Goal: Navigation & Orientation: Find specific page/section

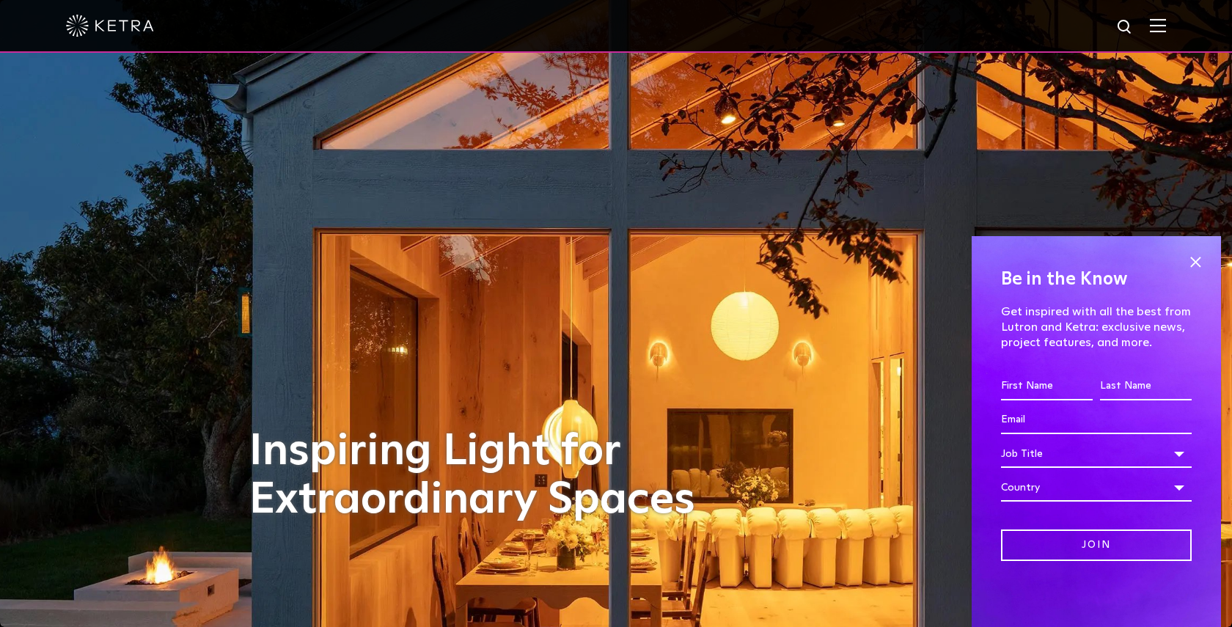
click at [1164, 25] on img at bounding box center [1158, 25] width 16 height 14
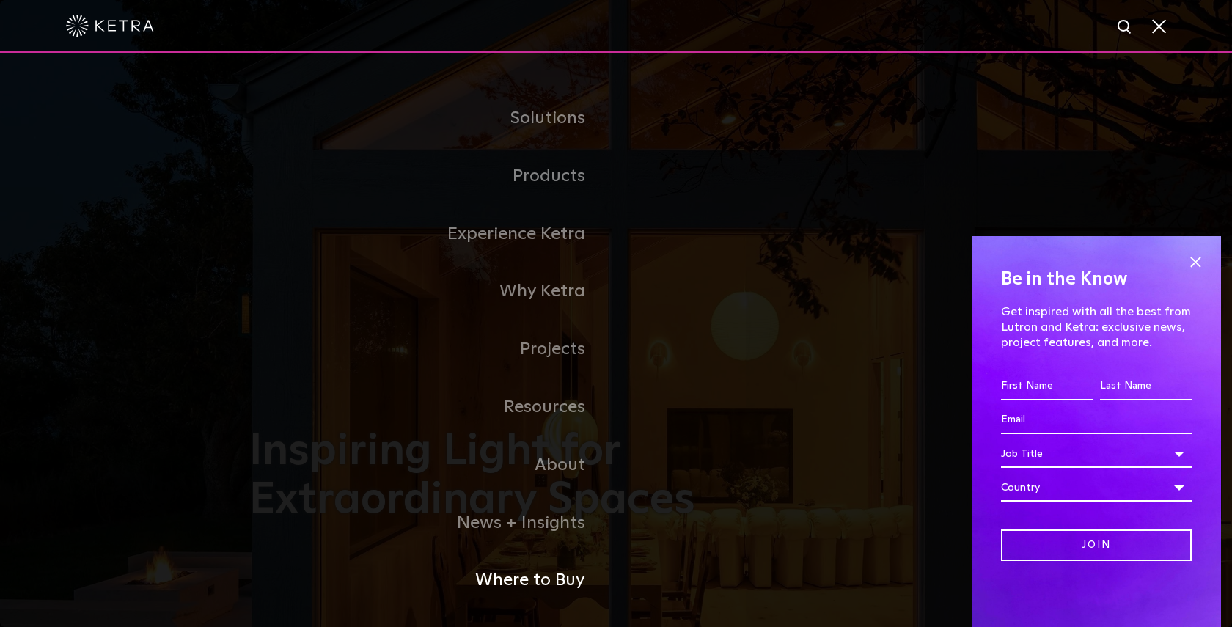
click at [523, 579] on link "Where to Buy" at bounding box center [432, 580] width 367 height 58
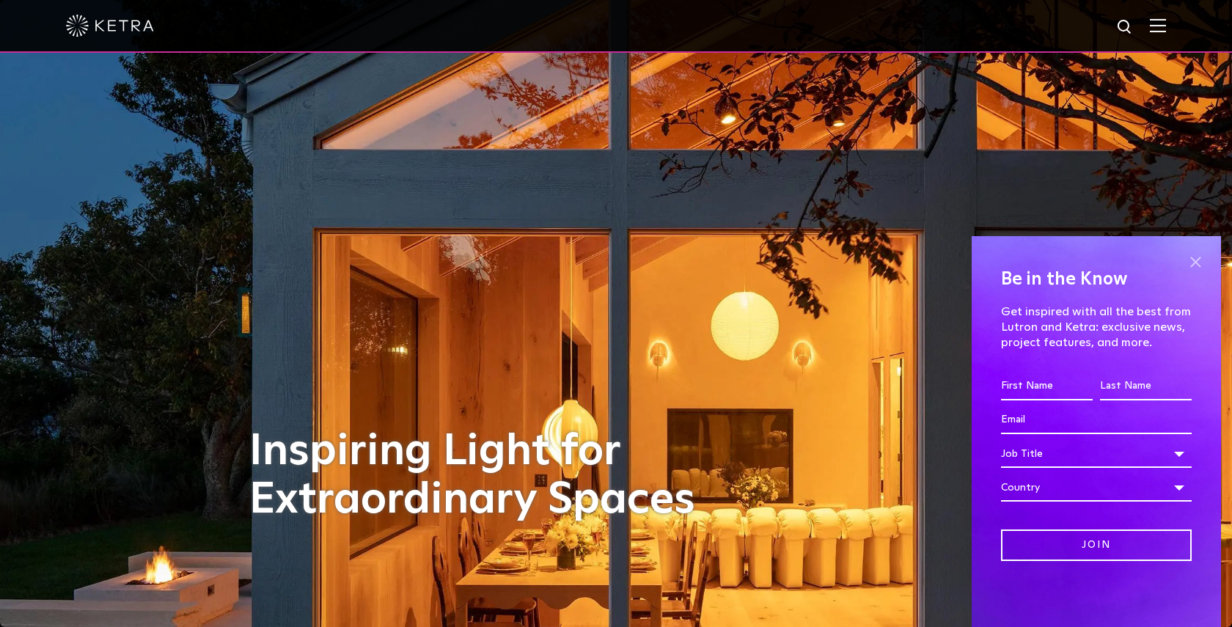
click at [1195, 257] on span at bounding box center [1195, 262] width 22 height 22
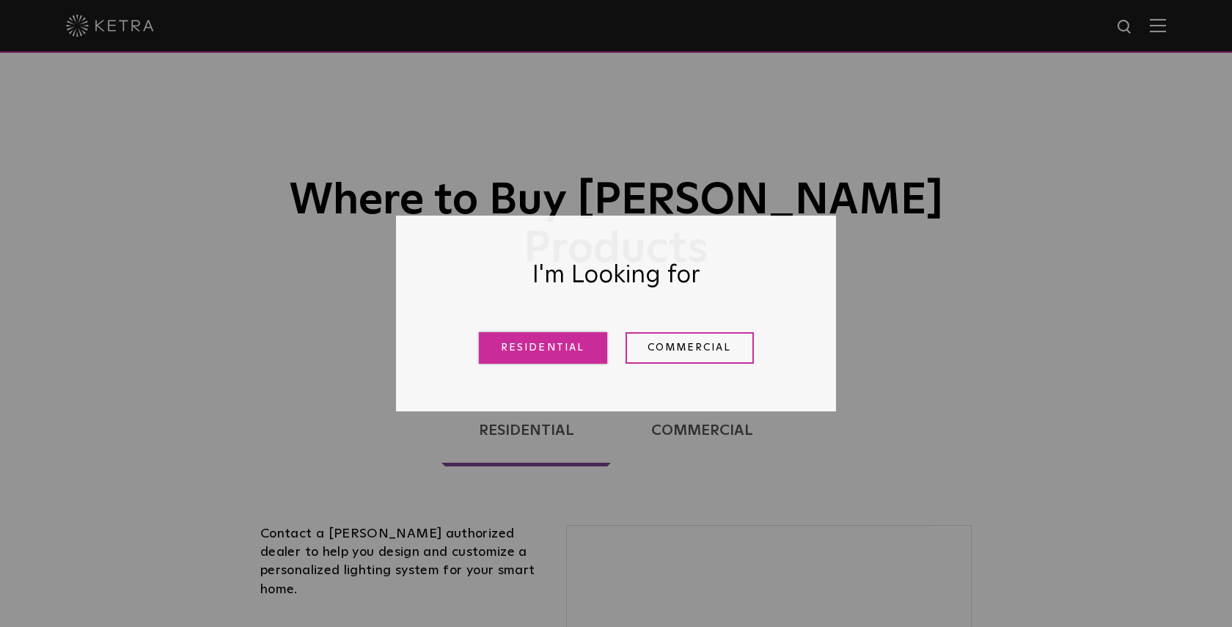
click at [559, 350] on link "Residential" at bounding box center [543, 348] width 128 height 32
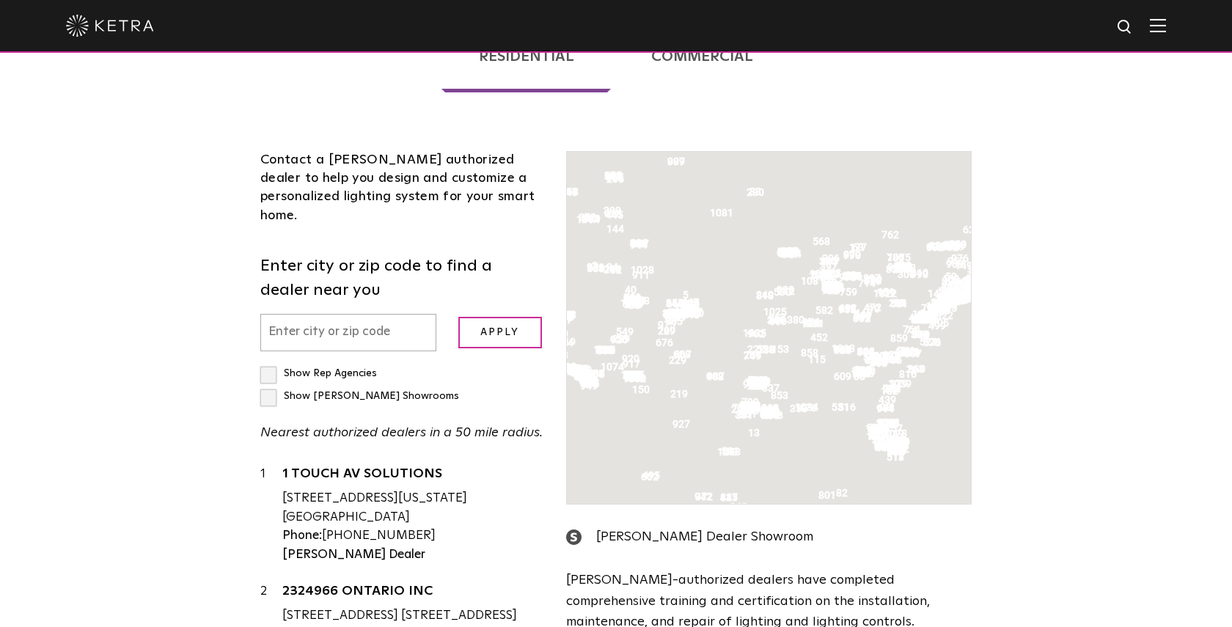
click at [344, 234] on div "Contact a Ketra authorized dealer to help you design and customize a personaliz…" at bounding box center [402, 462] width 306 height 622
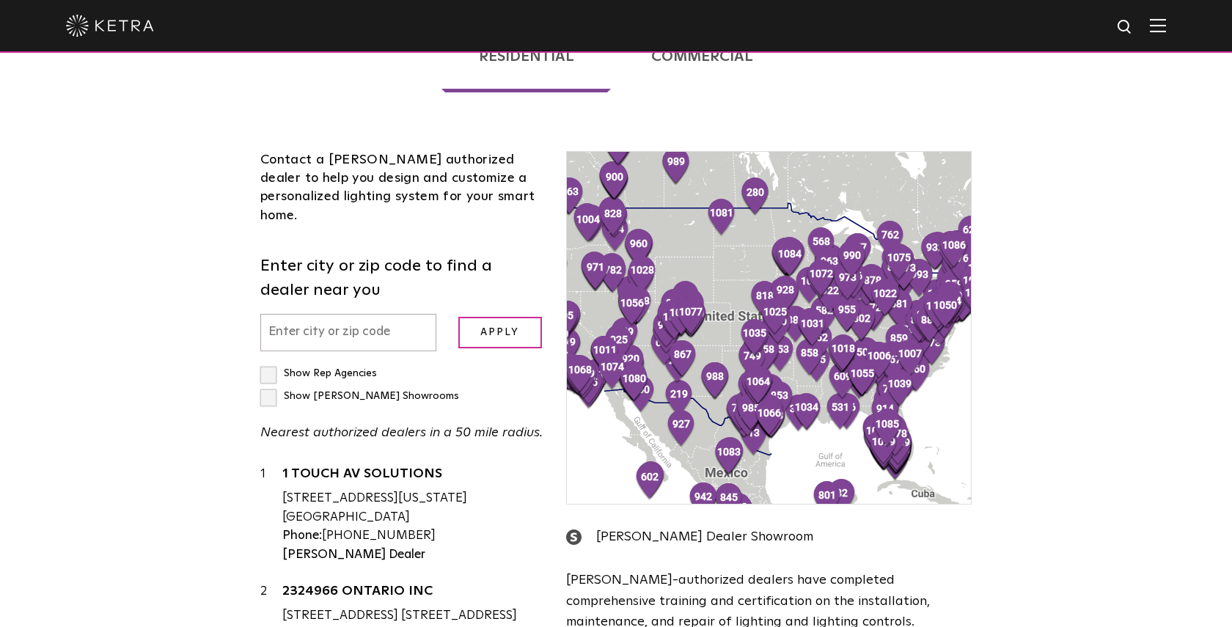
click at [330, 314] on input "text" at bounding box center [348, 332] width 176 height 37
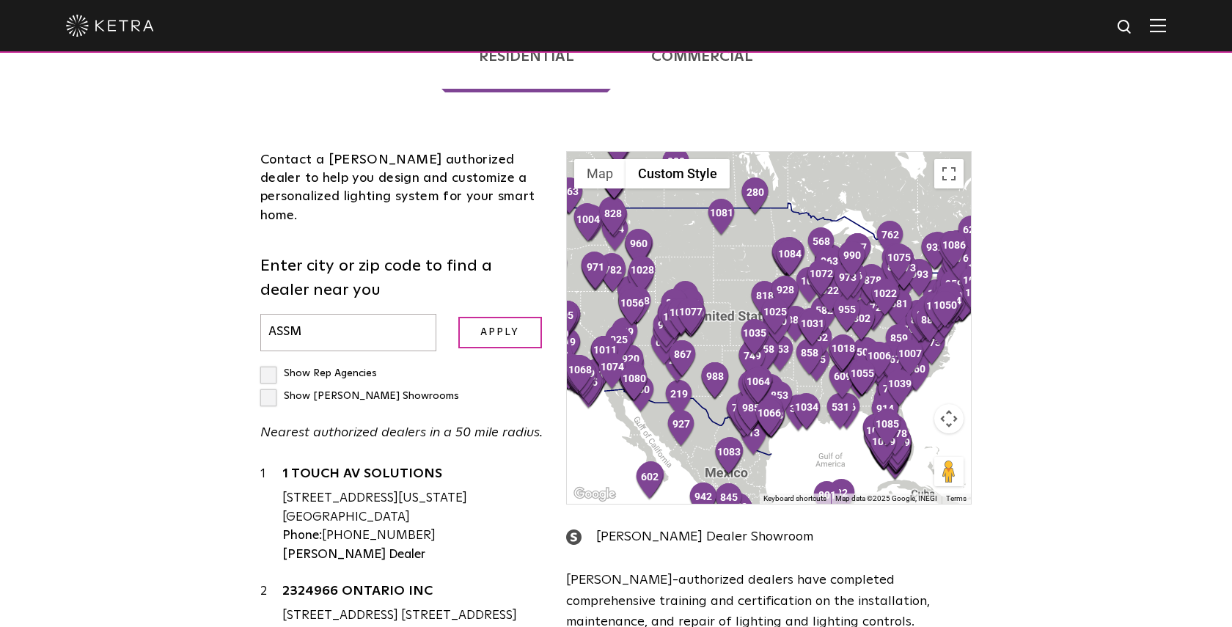
type input "ASSM"
click at [400, 391] on label "Show [PERSON_NAME] Showrooms" at bounding box center [359, 396] width 199 height 10
click at [270, 362] on input "Show [PERSON_NAME] Showrooms" at bounding box center [265, 367] width 10 height 10
checkbox input "true"
click at [487, 287] on div "Contact a Ketra authorized dealer to help you design and customize a personaliz…" at bounding box center [402, 462] width 306 height 622
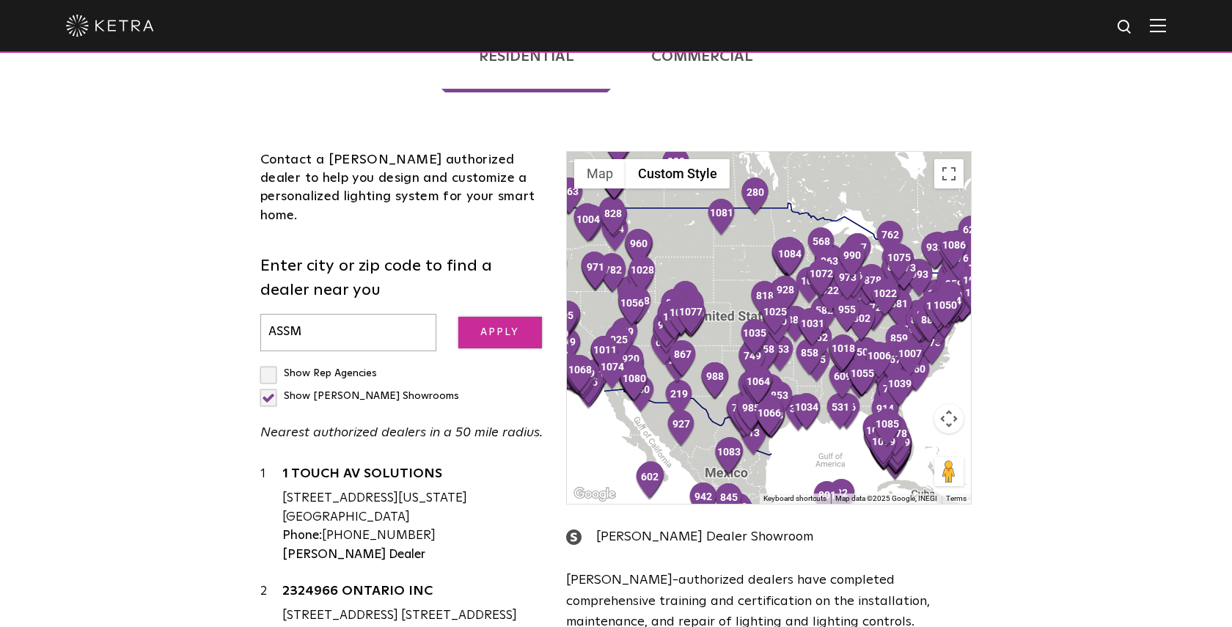
click at [486, 317] on input "Apply" at bounding box center [500, 333] width 84 height 32
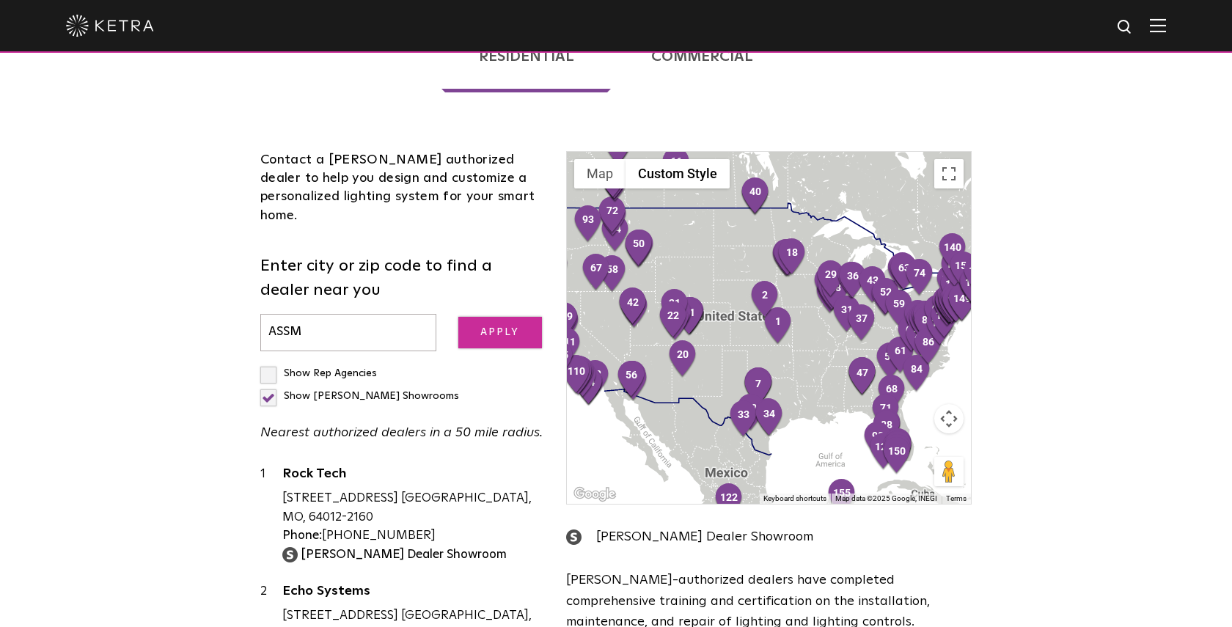
click at [485, 317] on input "Apply" at bounding box center [500, 333] width 84 height 32
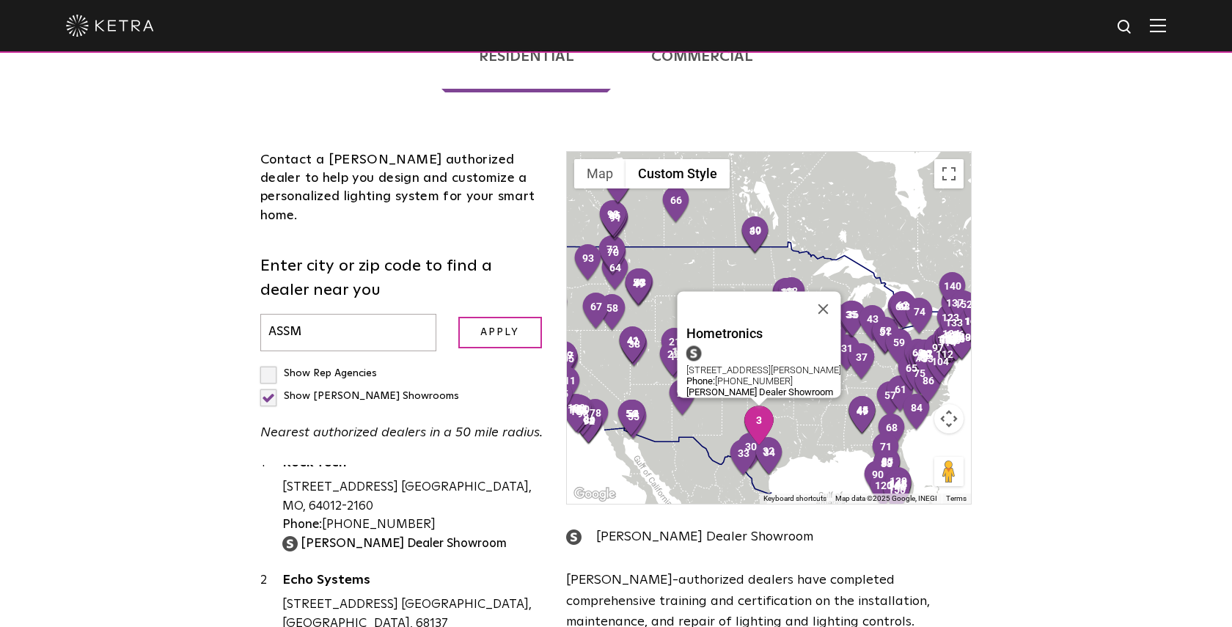
scroll to position [0, 0]
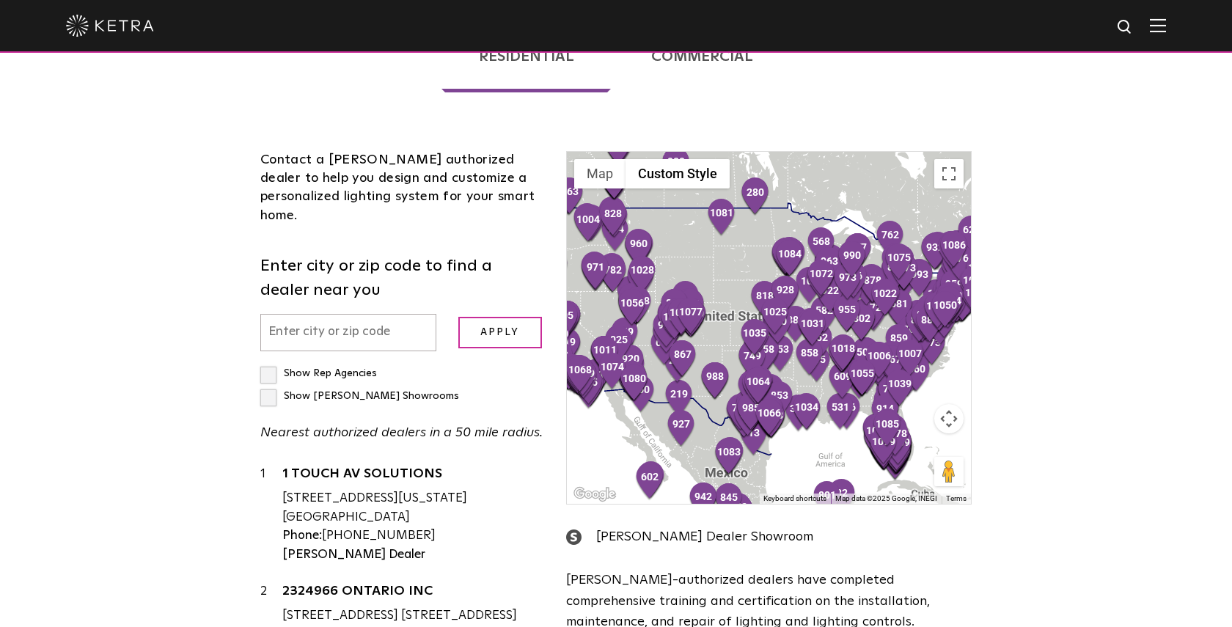
click at [362, 314] on input "text" at bounding box center [348, 332] width 176 height 37
type input "L4L 6E3"
click at [458, 317] on input "Apply" at bounding box center [500, 333] width 84 height 32
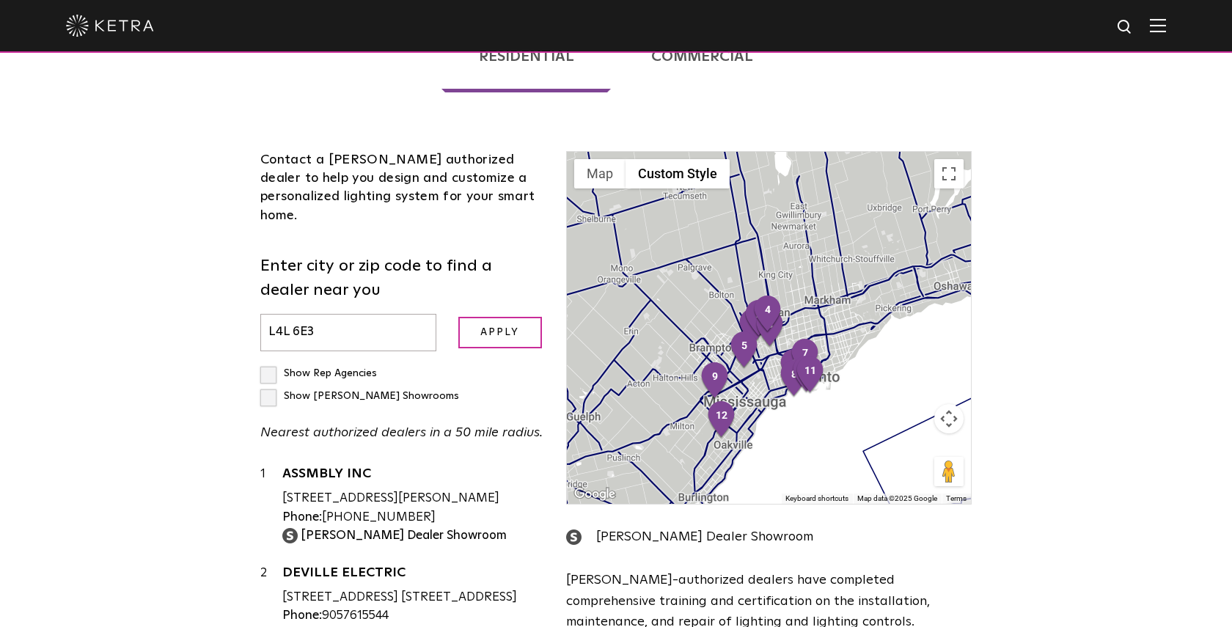
click at [401, 391] on label "Show [PERSON_NAME] Showrooms" at bounding box center [359, 396] width 199 height 10
click at [270, 362] on input "Show [PERSON_NAME] Showrooms" at bounding box center [265, 367] width 10 height 10
checkbox input "true"
